Goal: Contribute content: Contribute content

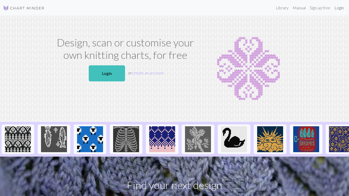
click at [335, 9] on link "Login" at bounding box center [338, 8] width 13 height 10
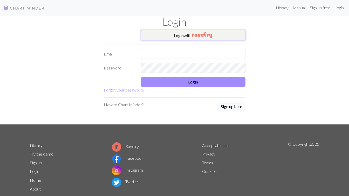
click at [205, 33] on img "button" at bounding box center [202, 35] width 20 height 6
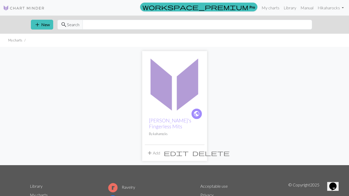
click at [186, 97] on img at bounding box center [175, 84] width 60 height 60
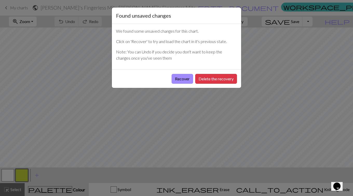
click at [183, 80] on button "Recover" at bounding box center [183, 79] width 22 height 10
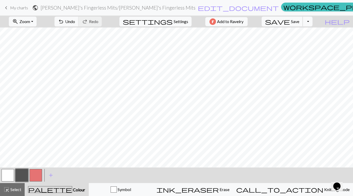
click at [303, 23] on button "save Save Save" at bounding box center [282, 22] width 41 height 10
click at [299, 20] on span "Save" at bounding box center [295, 21] width 8 height 5
click at [8, 8] on div "Chart saved" at bounding box center [176, 10] width 353 height 20
click at [7, 8] on span "keyboard_arrow_left" at bounding box center [6, 7] width 6 height 7
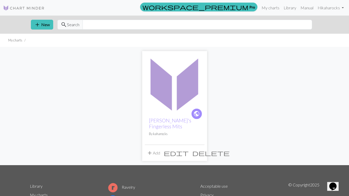
click at [171, 102] on img at bounding box center [175, 84] width 60 height 60
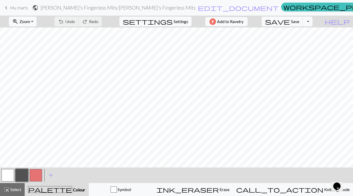
click at [12, 9] on span "My charts" at bounding box center [19, 7] width 18 height 5
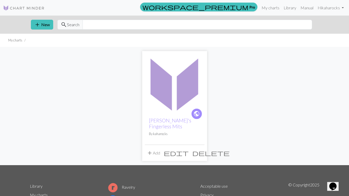
click at [48, 26] on button "add New" at bounding box center [42, 25] width 22 height 10
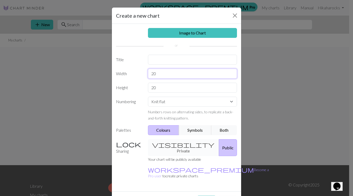
click at [164, 78] on input "20" at bounding box center [192, 74] width 89 height 10
click at [153, 60] on input "text" at bounding box center [192, 60] width 89 height 10
type input "5"
click at [177, 61] on input "5" at bounding box center [192, 60] width 89 height 10
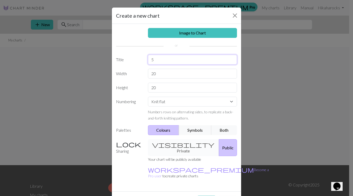
click at [177, 61] on input "5" at bounding box center [192, 60] width 89 height 10
type input "[PERSON_NAME]'s Mitts"
click at [159, 72] on input "20" at bounding box center [192, 74] width 89 height 10
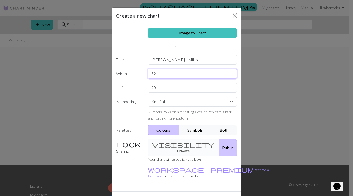
type input "52"
click at [163, 85] on input "20" at bounding box center [192, 88] width 89 height 10
type input "40"
click at [134, 117] on label "Numbering" at bounding box center [129, 109] width 32 height 24
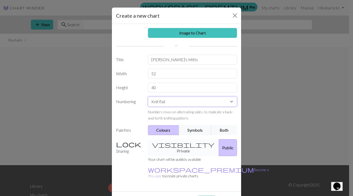
click at [184, 99] on select "Knit flat Knit in the round Lace knitting Cross stitch" at bounding box center [192, 102] width 89 height 10
select select "round"
click at [148, 97] on select "Knit flat Knit in the round Lace knitting Cross stitch" at bounding box center [192, 102] width 89 height 10
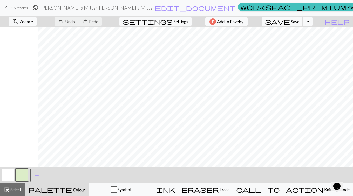
scroll to position [0, 38]
click at [23, 174] on button "button" at bounding box center [22, 175] width 12 height 12
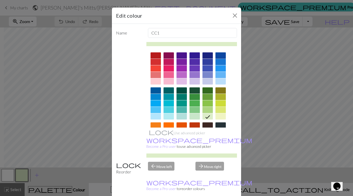
click at [218, 55] on div at bounding box center [220, 55] width 10 height 6
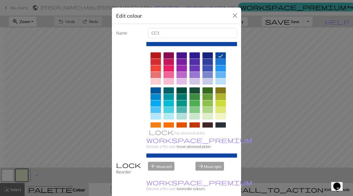
click at [218, 60] on div at bounding box center [220, 62] width 10 height 6
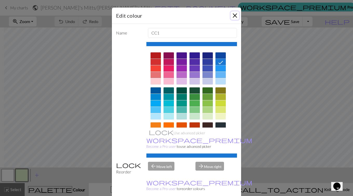
click at [231, 14] on button "Close" at bounding box center [235, 15] width 8 height 8
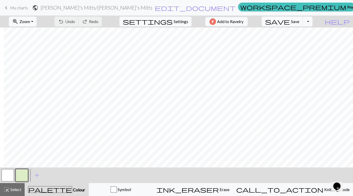
click at [18, 177] on button "button" at bounding box center [22, 175] width 12 height 12
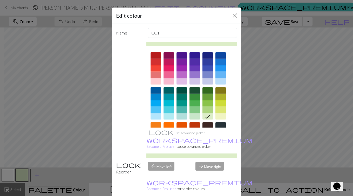
click at [218, 60] on div at bounding box center [220, 62] width 10 height 6
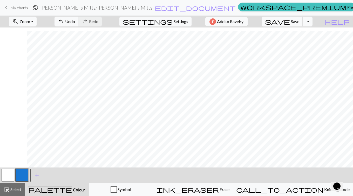
scroll to position [95, 38]
click at [30, 19] on span "Zoom" at bounding box center [24, 21] width 11 height 5
click at [31, 71] on button "100%" at bounding box center [29, 70] width 41 height 8
click at [30, 21] on span "Zoom" at bounding box center [24, 21] width 11 height 5
click at [31, 64] on button "50%" at bounding box center [29, 62] width 41 height 8
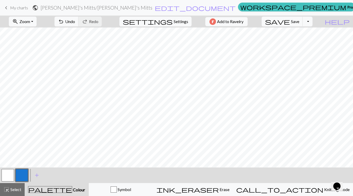
scroll to position [0, 0]
click at [30, 23] on span "Zoom" at bounding box center [24, 21] width 11 height 5
click at [34, 50] on button "Fit height" at bounding box center [29, 49] width 41 height 8
drag, startPoint x: 6, startPoint y: 174, endPoint x: 12, endPoint y: 169, distance: 7.4
click at [6, 173] on button "button" at bounding box center [8, 175] width 12 height 12
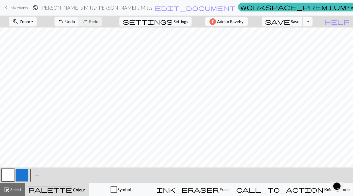
drag, startPoint x: 21, startPoint y: 172, endPoint x: 27, endPoint y: 169, distance: 7.0
click at [21, 172] on button "button" at bounding box center [22, 175] width 12 height 12
drag, startPoint x: 9, startPoint y: 171, endPoint x: 15, endPoint y: 169, distance: 6.2
click at [9, 171] on button "button" at bounding box center [8, 175] width 12 height 12
drag, startPoint x: 16, startPoint y: 173, endPoint x: 27, endPoint y: 168, distance: 12.0
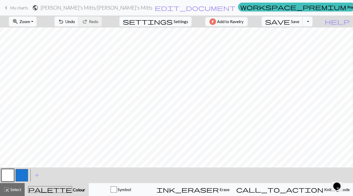
click at [16, 172] on button "button" at bounding box center [22, 175] width 12 height 12
click at [8, 172] on button "button" at bounding box center [8, 175] width 12 height 12
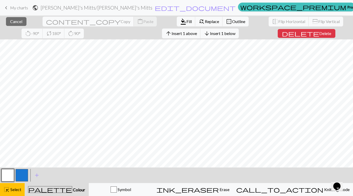
click at [16, 19] on button "close Cancel" at bounding box center [16, 21] width 20 height 9
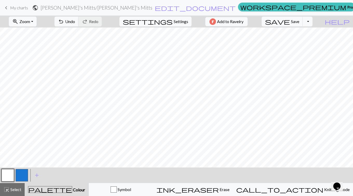
drag, startPoint x: 24, startPoint y: 170, endPoint x: 32, endPoint y: 169, distance: 8.8
click at [24, 170] on button "button" at bounding box center [22, 175] width 12 height 12
click at [6, 180] on button "button" at bounding box center [8, 175] width 12 height 12
drag, startPoint x: 19, startPoint y: 173, endPoint x: 23, endPoint y: 172, distance: 3.5
click at [20, 173] on button "button" at bounding box center [22, 175] width 12 height 12
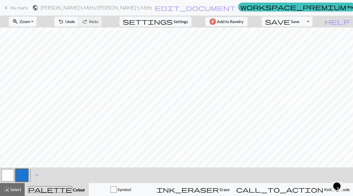
click at [13, 173] on button "button" at bounding box center [8, 175] width 12 height 12
click at [21, 170] on button "button" at bounding box center [22, 175] width 12 height 12
click at [6, 174] on button "button" at bounding box center [8, 175] width 12 height 12
click at [23, 174] on button "button" at bounding box center [22, 175] width 12 height 12
click at [7, 175] on button "button" at bounding box center [8, 175] width 12 height 12
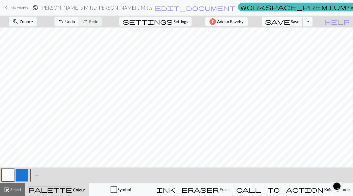
click at [21, 170] on button "button" at bounding box center [22, 175] width 12 height 12
drag, startPoint x: 10, startPoint y: 177, endPoint x: 15, endPoint y: 173, distance: 6.7
click at [10, 176] on button "button" at bounding box center [8, 175] width 12 height 12
click at [21, 173] on button "button" at bounding box center [22, 175] width 12 height 12
drag, startPoint x: 5, startPoint y: 175, endPoint x: 34, endPoint y: 173, distance: 29.1
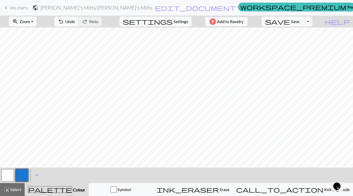
click at [5, 175] on button "button" at bounding box center [8, 175] width 12 height 12
click at [16, 173] on button "button" at bounding box center [22, 175] width 12 height 12
click at [11, 173] on button "button" at bounding box center [8, 175] width 12 height 12
click at [19, 171] on button "button" at bounding box center [22, 175] width 12 height 12
click at [7, 175] on button "button" at bounding box center [8, 175] width 12 height 12
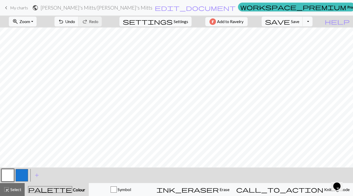
click at [22, 175] on button "button" at bounding box center [22, 175] width 12 height 12
click at [11, 174] on button "button" at bounding box center [8, 175] width 12 height 12
drag, startPoint x: 23, startPoint y: 171, endPoint x: 25, endPoint y: 169, distance: 2.9
click at [23, 171] on button "button" at bounding box center [22, 175] width 12 height 12
click at [4, 170] on button "button" at bounding box center [8, 175] width 12 height 12
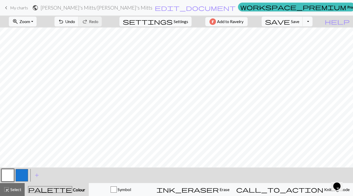
click at [20, 171] on button "button" at bounding box center [22, 175] width 12 height 12
drag, startPoint x: 7, startPoint y: 175, endPoint x: 16, endPoint y: 169, distance: 11.2
click at [7, 175] on button "button" at bounding box center [8, 175] width 12 height 12
click at [17, 172] on button "button" at bounding box center [22, 175] width 12 height 12
click at [11, 171] on button "button" at bounding box center [8, 175] width 12 height 12
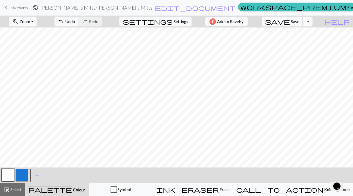
click at [17, 172] on button "button" at bounding box center [22, 175] width 12 height 12
drag, startPoint x: 13, startPoint y: 173, endPoint x: 31, endPoint y: 168, distance: 18.9
click at [14, 173] on button "button" at bounding box center [8, 175] width 12 height 12
drag, startPoint x: 24, startPoint y: 172, endPoint x: 38, endPoint y: 169, distance: 15.2
click at [24, 172] on button "button" at bounding box center [22, 175] width 12 height 12
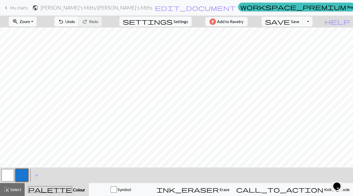
click at [6, 176] on button "button" at bounding box center [8, 175] width 12 height 12
click at [22, 174] on button "button" at bounding box center [22, 175] width 12 height 12
drag, startPoint x: 7, startPoint y: 175, endPoint x: 11, endPoint y: 174, distance: 4.8
click at [7, 175] on button "button" at bounding box center [8, 175] width 12 height 12
click at [24, 174] on button "button" at bounding box center [22, 175] width 12 height 12
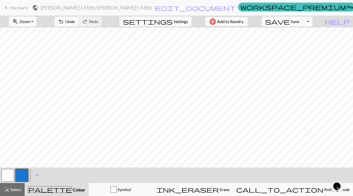
drag, startPoint x: 14, startPoint y: 174, endPoint x: 19, endPoint y: 173, distance: 5.5
click at [15, 174] on div at bounding box center [8, 175] width 14 height 14
click at [11, 174] on button "button" at bounding box center [8, 175] width 12 height 12
click at [22, 172] on button "button" at bounding box center [22, 175] width 12 height 12
drag, startPoint x: 10, startPoint y: 176, endPoint x: 24, endPoint y: 168, distance: 16.4
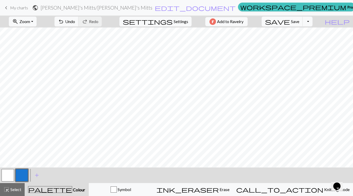
click at [10, 175] on button "button" at bounding box center [8, 175] width 12 height 12
click at [24, 173] on button "button" at bounding box center [22, 175] width 12 height 12
drag, startPoint x: 12, startPoint y: 174, endPoint x: 17, endPoint y: 170, distance: 5.9
click at [13, 173] on button "button" at bounding box center [8, 175] width 12 height 12
click at [15, 177] on div at bounding box center [22, 175] width 14 height 14
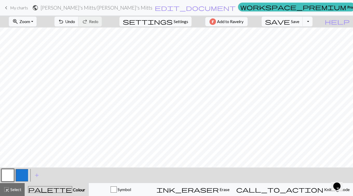
click at [18, 176] on button "button" at bounding box center [22, 175] width 12 height 12
click at [10, 170] on button "button" at bounding box center [8, 175] width 12 height 12
click at [23, 173] on button "button" at bounding box center [22, 175] width 12 height 12
drag, startPoint x: 8, startPoint y: 177, endPoint x: 12, endPoint y: 173, distance: 5.1
click at [8, 177] on button "button" at bounding box center [8, 175] width 12 height 12
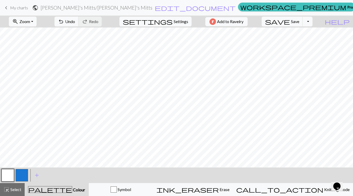
click at [20, 173] on button "button" at bounding box center [22, 175] width 12 height 12
drag, startPoint x: 11, startPoint y: 174, endPoint x: 21, endPoint y: 168, distance: 11.2
click at [12, 173] on button "button" at bounding box center [8, 175] width 12 height 12
drag, startPoint x: 25, startPoint y: 174, endPoint x: 36, endPoint y: 169, distance: 11.7
click at [26, 173] on button "button" at bounding box center [22, 175] width 12 height 12
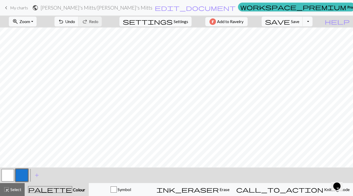
drag, startPoint x: 7, startPoint y: 173, endPoint x: 10, endPoint y: 172, distance: 2.7
click at [10, 172] on button "button" at bounding box center [8, 175] width 12 height 12
click at [26, 173] on button "button" at bounding box center [22, 175] width 12 height 12
drag, startPoint x: 9, startPoint y: 172, endPoint x: 12, endPoint y: 168, distance: 5.1
click at [10, 172] on button "button" at bounding box center [8, 175] width 12 height 12
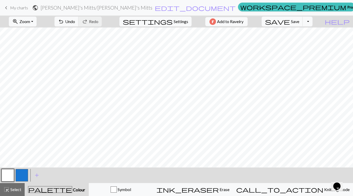
click at [26, 170] on button "button" at bounding box center [22, 175] width 12 height 12
drag, startPoint x: 5, startPoint y: 175, endPoint x: 9, endPoint y: 171, distance: 5.7
click at [7, 174] on button "button" at bounding box center [8, 175] width 12 height 12
click at [24, 175] on button "button" at bounding box center [22, 175] width 12 height 12
click at [5, 169] on button "button" at bounding box center [8, 175] width 12 height 12
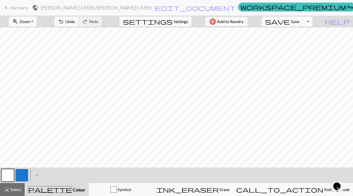
click at [20, 172] on button "button" at bounding box center [22, 175] width 12 height 12
click at [6, 172] on button "button" at bounding box center [8, 175] width 12 height 12
drag, startPoint x: 21, startPoint y: 175, endPoint x: 21, endPoint y: 172, distance: 2.9
click at [21, 175] on button "button" at bounding box center [22, 175] width 12 height 12
click at [37, 175] on span "add" at bounding box center [37, 175] width 6 height 7
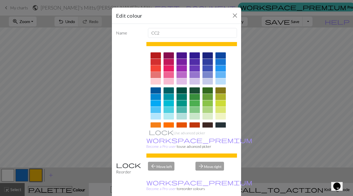
click at [152, 68] on div at bounding box center [155, 68] width 10 height 6
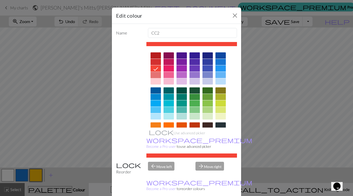
click at [153, 74] on div at bounding box center [155, 75] width 10 height 6
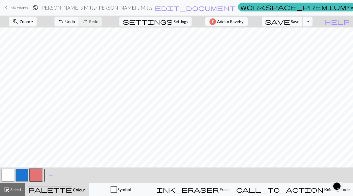
click at [25, 174] on button "button" at bounding box center [22, 175] width 12 height 12
drag, startPoint x: 4, startPoint y: 174, endPoint x: 9, endPoint y: 169, distance: 6.8
click at [9, 169] on button "button" at bounding box center [8, 175] width 12 height 12
drag, startPoint x: 22, startPoint y: 175, endPoint x: 29, endPoint y: 168, distance: 9.2
click at [23, 174] on button "button" at bounding box center [22, 175] width 12 height 12
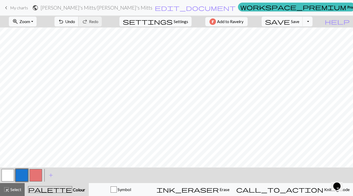
click at [64, 21] on span "undo" at bounding box center [61, 21] width 6 height 7
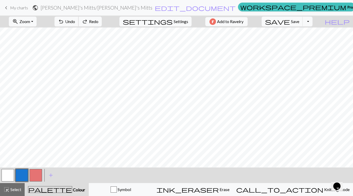
click at [64, 21] on span "undo" at bounding box center [61, 21] width 6 height 7
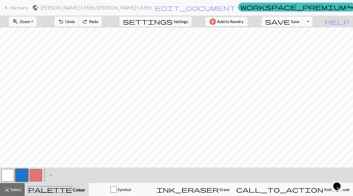
click at [64, 21] on span "undo" at bounding box center [61, 21] width 6 height 7
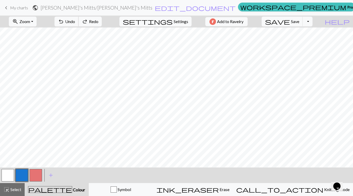
click at [64, 21] on span "undo" at bounding box center [61, 21] width 6 height 7
click at [88, 20] on span "redo" at bounding box center [85, 21] width 6 height 7
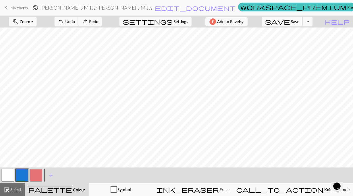
click at [88, 20] on span "redo" at bounding box center [85, 21] width 6 height 7
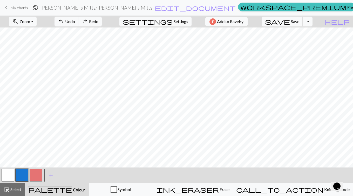
click at [88, 20] on span "redo" at bounding box center [85, 21] width 6 height 7
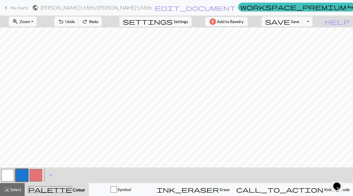
click at [88, 20] on span "redo" at bounding box center [85, 21] width 6 height 7
click at [106, 20] on div "undo Undo Undo redo Redo Redo" at bounding box center [78, 22] width 55 height 12
click at [75, 23] on span "Undo" at bounding box center [70, 21] width 10 height 5
click at [75, 24] on span "Undo" at bounding box center [70, 21] width 10 height 5
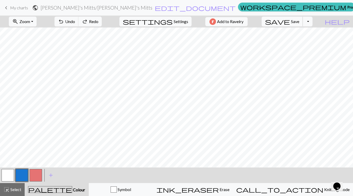
click at [299, 21] on span "Save" at bounding box center [295, 21] width 8 height 5
click at [312, 23] on button "Toggle Dropdown" at bounding box center [308, 22] width 10 height 10
click at [304, 40] on button "save_alt Download" at bounding box center [270, 41] width 86 height 8
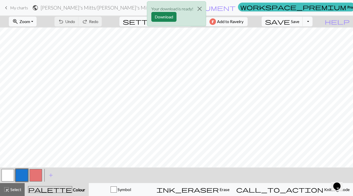
click at [170, 17] on button "Download" at bounding box center [163, 17] width 25 height 10
